Goal: Information Seeking & Learning: Learn about a topic

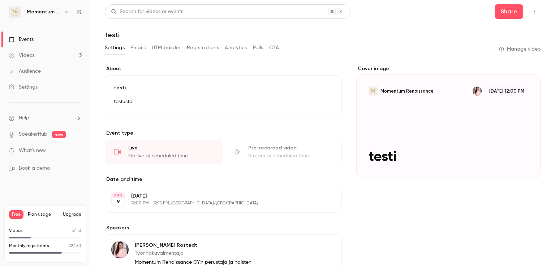
click at [233, 52] on button "Analytics" at bounding box center [236, 48] width 22 height 12
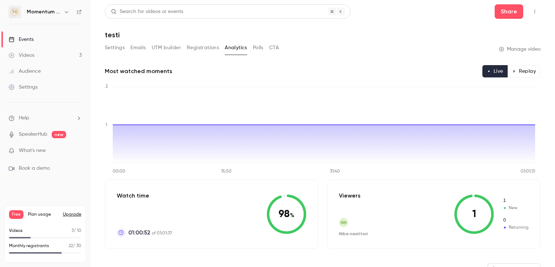
click at [39, 39] on link "Events" at bounding box center [45, 39] width 90 height 16
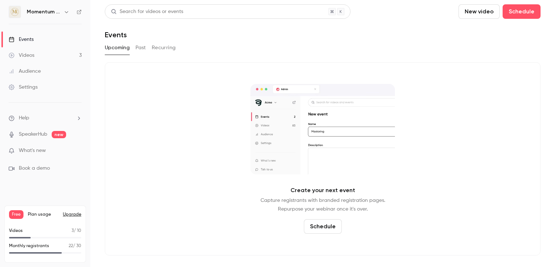
click at [142, 48] on button "Past" at bounding box center [141, 48] width 10 height 12
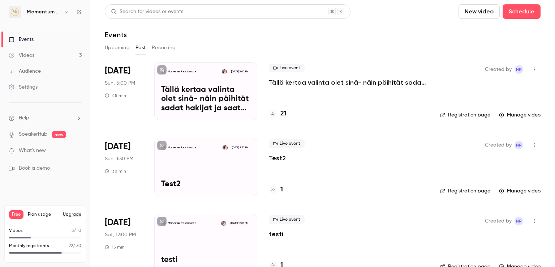
click at [197, 93] on p "Tällä kertaa valinta olet sinä- näin päihität sadat hakijat ja saat kutsun haas…" at bounding box center [205, 99] width 89 height 28
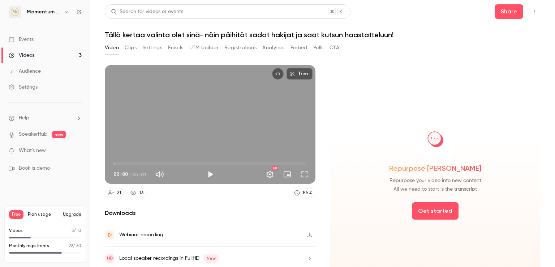
click at [269, 46] on button "Analytics" at bounding box center [274, 48] width 22 height 12
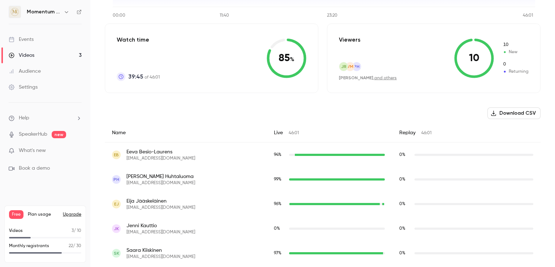
scroll to position [153, 0]
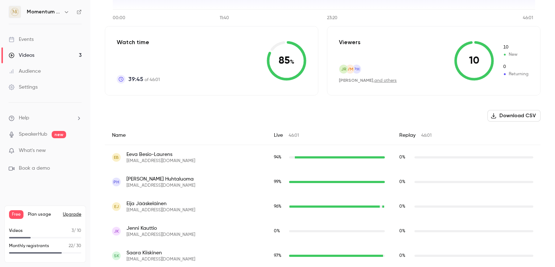
click at [525, 115] on button "Download CSV" at bounding box center [514, 116] width 53 height 12
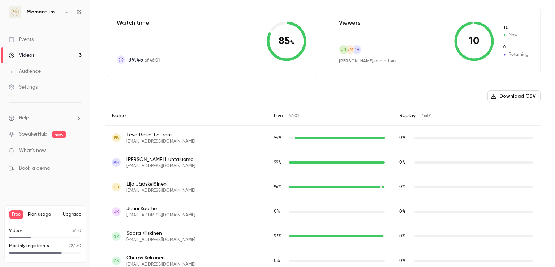
scroll to position [175, 0]
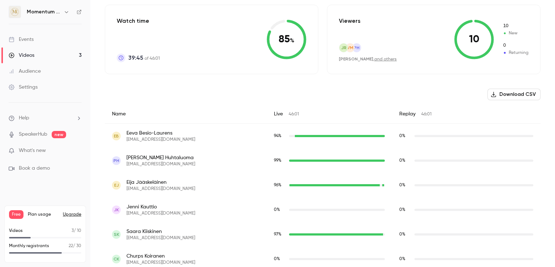
click at [166, 161] on span "[PERSON_NAME]" at bounding box center [161, 157] width 69 height 7
click at [130, 159] on span "[PERSON_NAME]" at bounding box center [161, 157] width 69 height 7
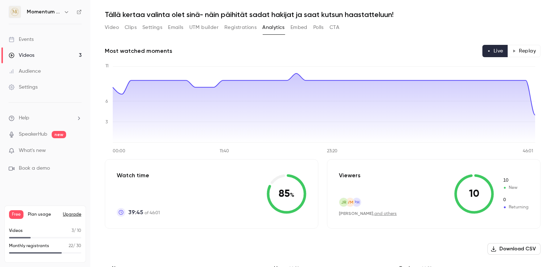
scroll to position [0, 0]
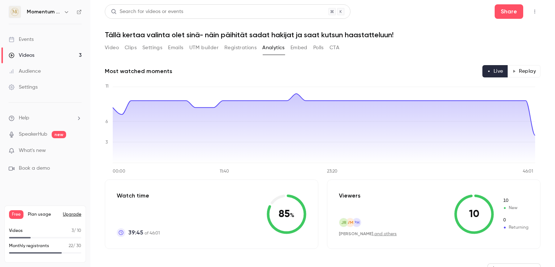
click at [178, 49] on button "Emails" at bounding box center [175, 48] width 15 height 12
